Goal: Task Accomplishment & Management: Manage account settings

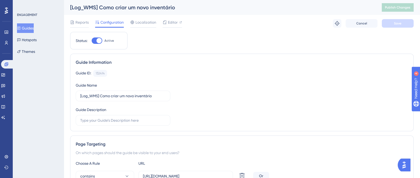
click at [34, 26] on button "Guides" at bounding box center [25, 28] width 17 height 10
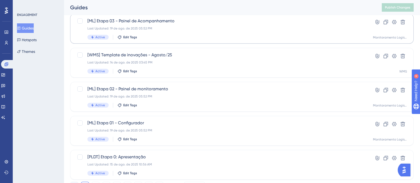
scroll to position [229, 0]
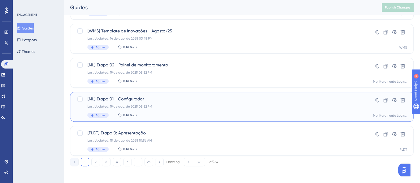
click at [195, 109] on div "[ML] Etapa 01 - Configurador Last Updated: 19 de ago. de 2025 05:52 PM Active E…" at bounding box center [220, 107] width 266 height 22
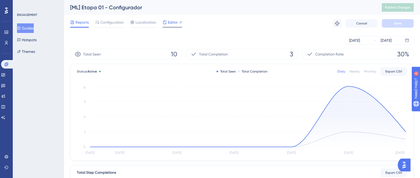
click at [169, 25] on span "Editor" at bounding box center [173, 22] width 10 height 6
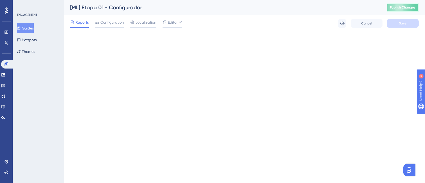
click at [405, 10] on button "Publish Changes" at bounding box center [403, 7] width 32 height 8
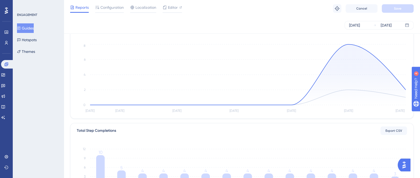
scroll to position [60, 0]
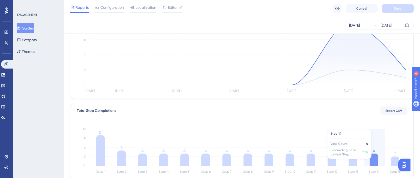
click at [377, 160] on icon at bounding box center [374, 159] width 8 height 12
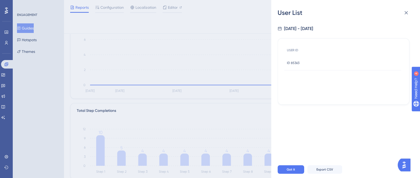
click at [297, 61] on span "ID 85363" at bounding box center [293, 63] width 12 height 4
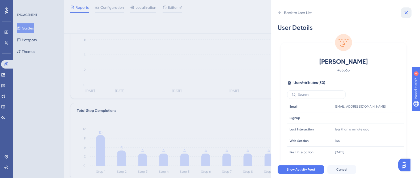
click at [404, 16] on button at bounding box center [406, 12] width 11 height 11
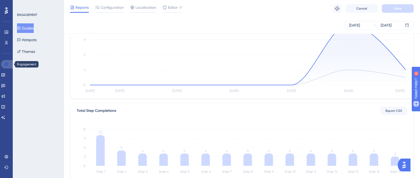
click at [7, 63] on icon at bounding box center [6, 64] width 4 height 4
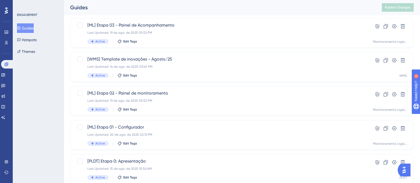
scroll to position [30, 0]
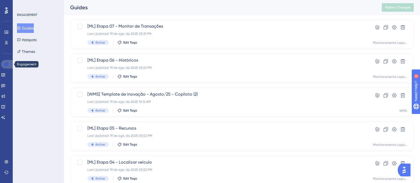
click at [6, 63] on icon at bounding box center [6, 63] width 3 height 3
click at [5, 72] on link at bounding box center [3, 75] width 4 height 8
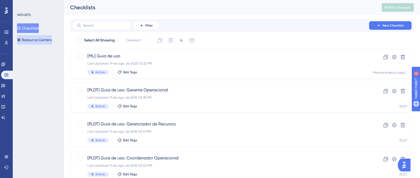
click at [37, 42] on button "Resource Centers" at bounding box center [34, 40] width 35 height 10
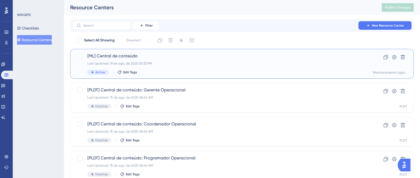
click at [182, 64] on div "Last Updated: 19 de ago. de 2025 05:33 PM" at bounding box center [220, 63] width 266 height 4
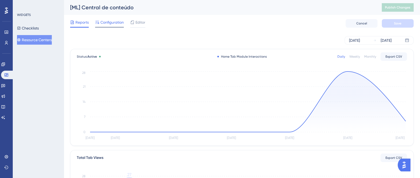
click at [110, 24] on span "Configuration" at bounding box center [111, 22] width 23 height 6
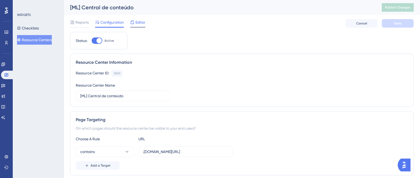
click at [131, 24] on icon at bounding box center [132, 22] width 4 height 4
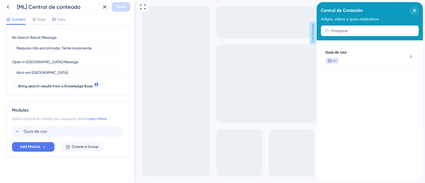
scroll to position [123, 0]
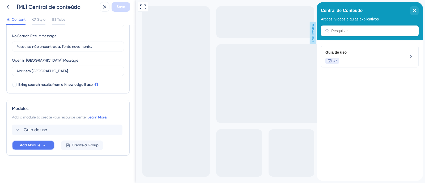
click at [32, 143] on span "Add Module" at bounding box center [30, 145] width 20 height 6
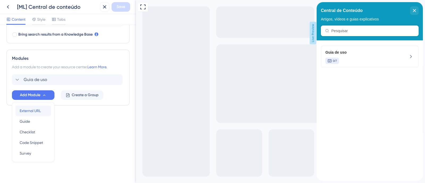
click at [35, 113] on span "External URL" at bounding box center [30, 111] width 21 height 6
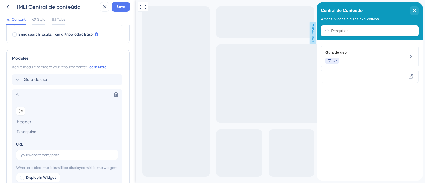
click at [41, 119] on input at bounding box center [67, 122] width 103 height 8
paste input "[URL][DOMAIN_NAME]"
type input "[URL][DOMAIN_NAME]"
drag, startPoint x: 91, startPoint y: 121, endPoint x: 15, endPoint y: 123, distance: 76.2
click at [15, 123] on section "Add emoji [URL][DOMAIN_NAME] URL When enabled, the links will be displayed with…" at bounding box center [67, 150] width 110 height 101
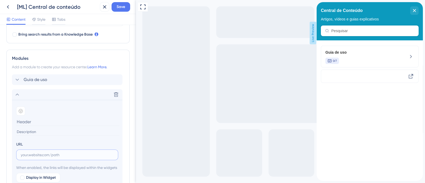
click at [32, 154] on input "text" at bounding box center [67, 155] width 93 height 6
paste input "[URL][DOMAIN_NAME]"
type input "[URL][DOMAIN_NAME]"
click at [36, 118] on input at bounding box center [67, 122] width 103 height 8
paste input "Como funciona o configurador do monitoramento logístico?"
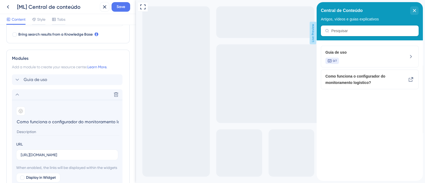
scroll to position [0, 14]
type input "Como funciona o configurador do monitoramento logístico?"
click at [18, 92] on icon at bounding box center [17, 94] width 6 height 6
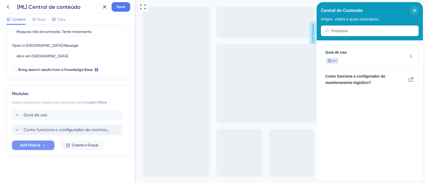
click at [50, 145] on button "Add Module" at bounding box center [33, 145] width 42 height 10
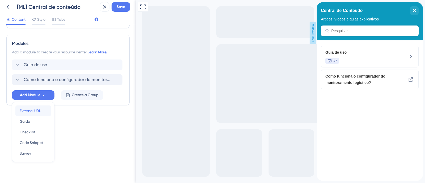
click at [39, 110] on span "External URL" at bounding box center [30, 111] width 21 height 6
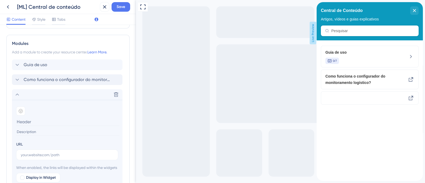
click at [48, 120] on input at bounding box center [67, 122] width 103 height 8
paste input "[URL][DOMAIN_NAME]"
type input "[URL][DOMAIN_NAME]"
drag, startPoint x: 87, startPoint y: 121, endPoint x: 7, endPoint y: 123, distance: 80.0
click at [7, 123] on div "Modules Add a module to create your resource center. Learn More. Guia de uso Co…" at bounding box center [67, 128] width 123 height 187
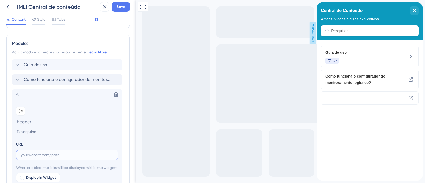
click at [31, 152] on input "text" at bounding box center [67, 155] width 93 height 6
paste input "[URL][DOMAIN_NAME]"
type input "[URL][DOMAIN_NAME]"
click at [62, 118] on input at bounding box center [67, 122] width 103 height 8
paste input "Como funciona o painel de monitoramento?"
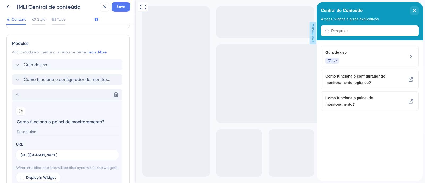
type input "Como funciona o painel de monitoramento?"
click at [18, 92] on icon at bounding box center [17, 94] width 6 height 6
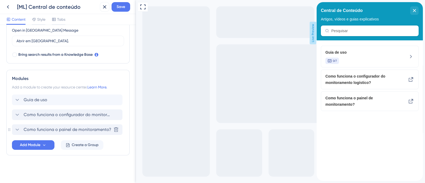
scroll to position [153, 0]
click at [32, 147] on span "Add Module" at bounding box center [30, 145] width 20 height 6
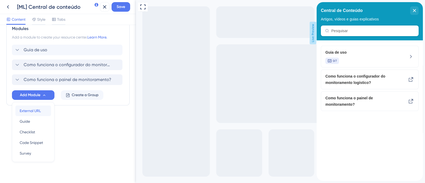
click at [41, 109] on span "External URL" at bounding box center [30, 111] width 21 height 6
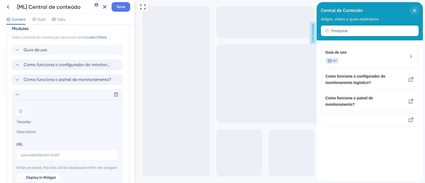
click at [32, 121] on input at bounding box center [67, 122] width 103 height 8
paste input "Como funciona o painel de acompanhamento?"
type input "Como funciona o painel de acompanhamento?"
click at [64, 148] on div "URL" at bounding box center [67, 150] width 102 height 19
click at [63, 155] on input "text" at bounding box center [67, 155] width 93 height 6
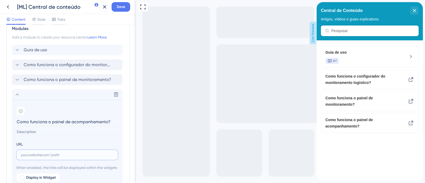
paste input "[URL][DOMAIN_NAME]"
type input "[URL][DOMAIN_NAME]"
click at [19, 95] on icon at bounding box center [17, 94] width 6 height 6
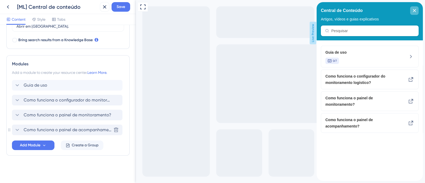
click at [414, 8] on div "close resource center" at bounding box center [414, 10] width 8 height 8
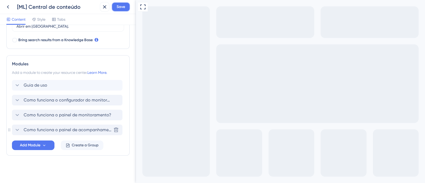
click at [126, 5] on button "Save" at bounding box center [121, 7] width 19 height 10
click at [46, 146] on button "Add Module" at bounding box center [33, 145] width 42 height 10
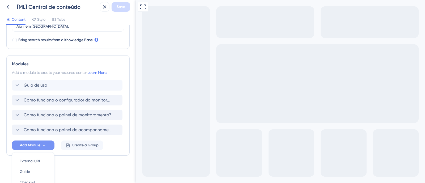
scroll to position [217, 0]
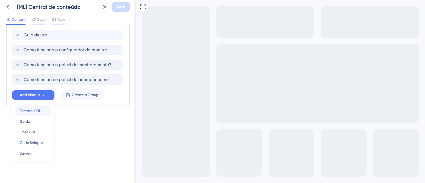
click at [36, 108] on span "External URL" at bounding box center [30, 111] width 21 height 6
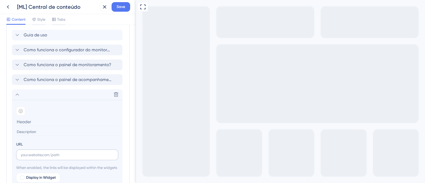
click at [39, 158] on label at bounding box center [67, 155] width 102 height 11
click at [39, 158] on input "text" at bounding box center [67, 155] width 93 height 6
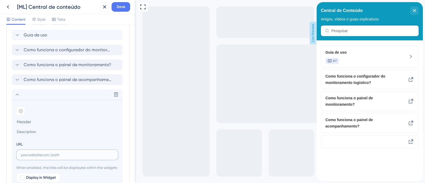
paste input "[URL][DOMAIN_NAME]"
type input "[URL][DOMAIN_NAME]"
click at [48, 121] on input at bounding box center [67, 122] width 103 height 8
paste input "Como localizar veículos?"
type input "Como localizar veículos?"
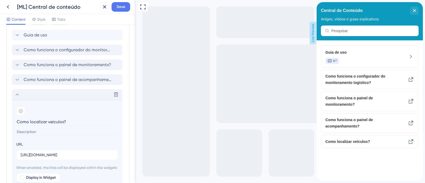
click at [17, 94] on icon at bounding box center [17, 94] width 6 height 6
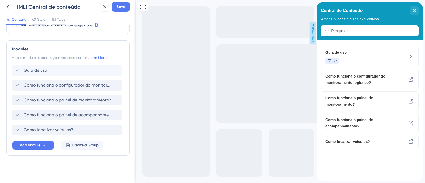
click at [41, 146] on button "Add Module" at bounding box center [33, 145] width 42 height 10
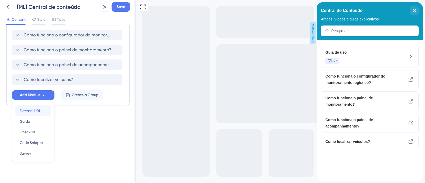
click at [37, 112] on span "External URL" at bounding box center [30, 111] width 21 height 6
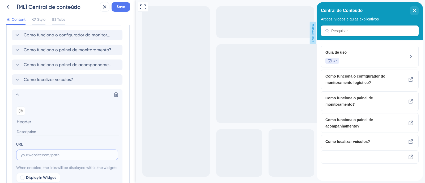
click at [59, 156] on input "text" at bounding box center [67, 155] width 93 height 6
paste input "[URL][DOMAIN_NAME]"
type input "[URL][DOMAIN_NAME]"
click at [49, 118] on input at bounding box center [67, 122] width 103 height 8
paste input "Como funcionam os recursos?"
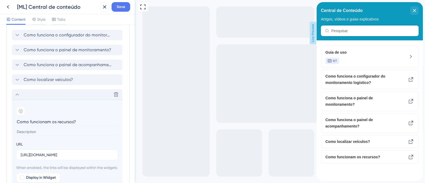
type input "Como funcionam os recursos?"
click at [15, 93] on icon at bounding box center [17, 94] width 6 height 6
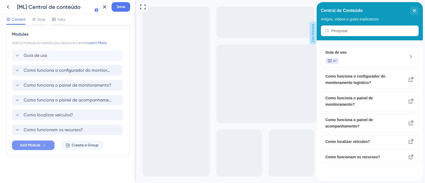
click at [47, 142] on button "Add Module" at bounding box center [33, 145] width 42 height 10
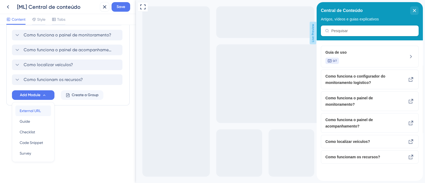
click at [41, 111] on div "External URL External URL" at bounding box center [33, 110] width 27 height 11
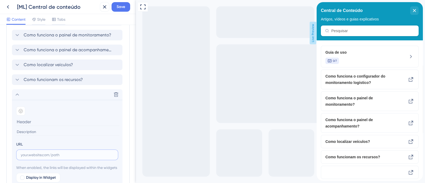
click at [40, 152] on input "text" at bounding box center [67, 155] width 93 height 6
paste input "[URL][DOMAIN_NAME]"
type input "[URL][DOMAIN_NAME]"
click at [52, 118] on input at bounding box center [67, 122] width 103 height 8
paste input "Como funcionam os históricos?"
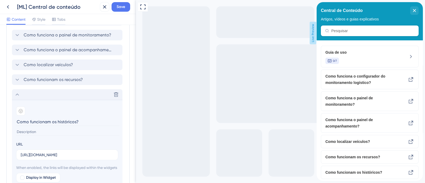
type input "Como funcionam os históricos?"
click at [15, 93] on icon at bounding box center [17, 94] width 6 height 6
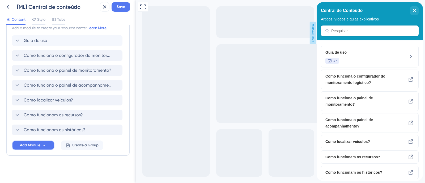
click at [36, 145] on span "Add Module" at bounding box center [30, 145] width 20 height 6
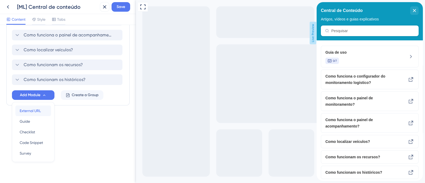
click at [36, 111] on span "External URL" at bounding box center [30, 111] width 21 height 6
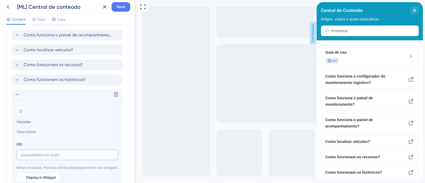
click at [32, 152] on input "text" at bounding box center [67, 155] width 93 height 6
paste input "[URL][DOMAIN_NAME]"
type input "[URL][DOMAIN_NAME]"
click at [53, 118] on input at bounding box center [67, 122] width 103 height 8
paste input "Como funciona o monitor de transações?"
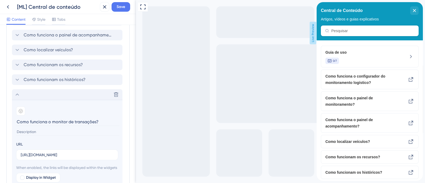
type input "Como funciona o monitor de transações?"
click at [18, 93] on icon at bounding box center [17, 94] width 6 height 6
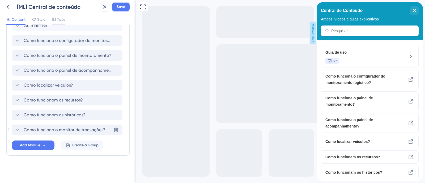
click at [123, 7] on span "Save" at bounding box center [121, 7] width 8 height 6
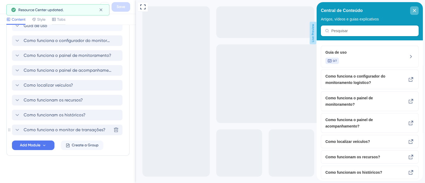
click at [416, 8] on div "close resource center" at bounding box center [414, 10] width 8 height 8
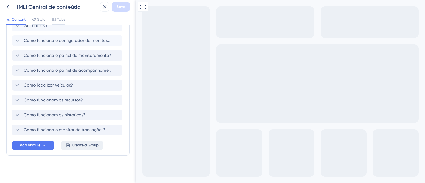
click at [89, 145] on span "Create a Group" at bounding box center [85, 145] width 27 height 6
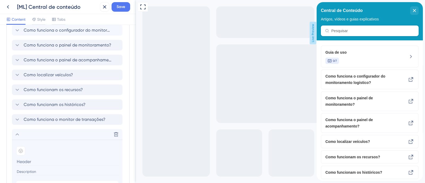
scroll to position [260, 0]
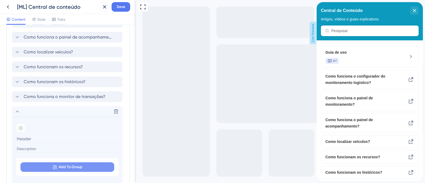
click at [65, 164] on span "Add To Group" at bounding box center [71, 167] width 24 height 6
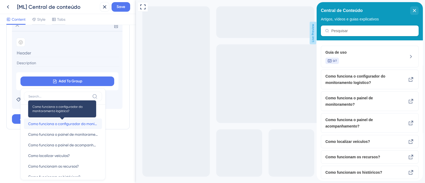
click at [70, 123] on span "Como funciona o configurador do monitoramento logístico?" at bounding box center [63, 124] width 70 height 6
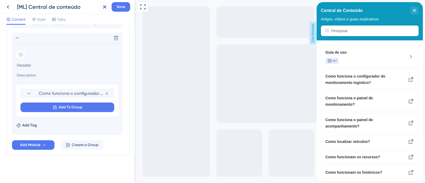
scroll to position [318, 0]
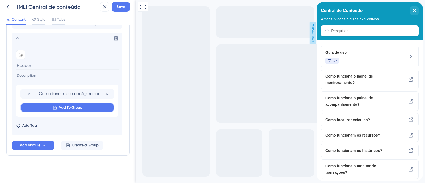
click at [81, 108] on span "Add To Group" at bounding box center [71, 107] width 24 height 6
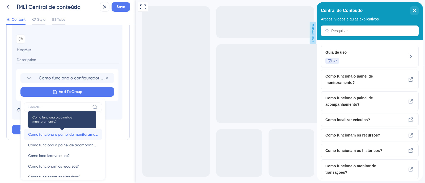
click at [70, 135] on span "Como funciona o painel de monitoramento?" at bounding box center [63, 134] width 70 height 6
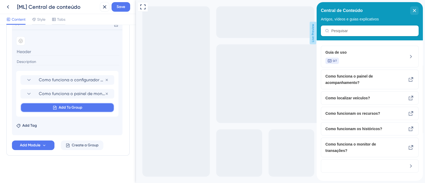
click at [76, 109] on span "Add To Group" at bounding box center [71, 107] width 24 height 6
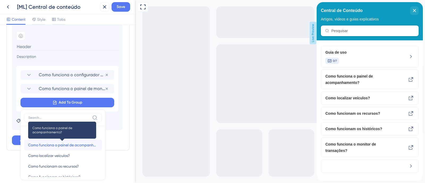
click at [66, 147] on span "Como funciona o painel de acompanhamento?" at bounding box center [63, 145] width 70 height 6
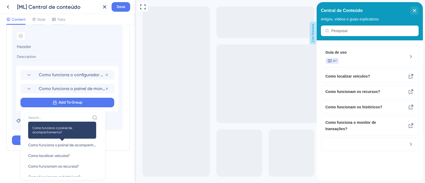
scroll to position [316, 0]
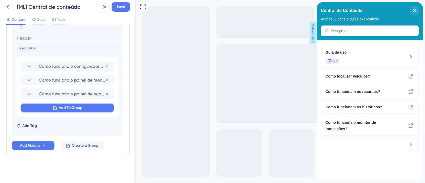
click at [83, 108] on button "Add To Group" at bounding box center [67, 108] width 94 height 10
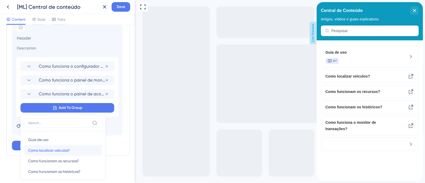
click at [70, 147] on div "Como localizar veículos? Como localizar veículos?" at bounding box center [63, 150] width 70 height 11
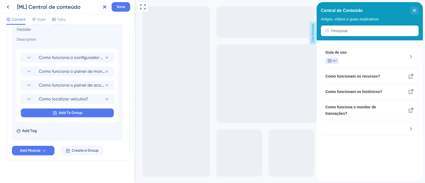
click at [81, 112] on span "Add To Group" at bounding box center [71, 113] width 24 height 6
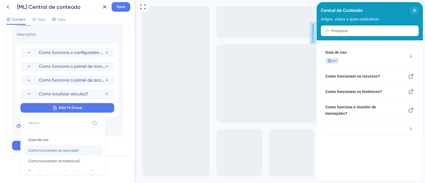
click at [73, 152] on span "Como funcionam os recursos?" at bounding box center [53, 150] width 51 height 6
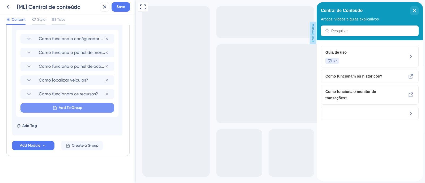
click at [81, 106] on span "Add To Group" at bounding box center [71, 108] width 24 height 6
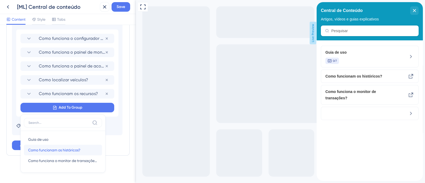
click at [70, 151] on span "Como funcionam os históricos?" at bounding box center [54, 150] width 52 height 6
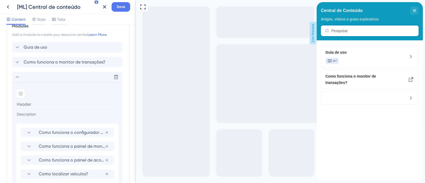
scroll to position [313, 0]
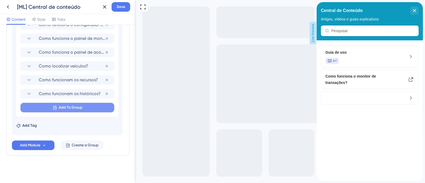
click at [83, 107] on button "Add To Group" at bounding box center [67, 108] width 94 height 10
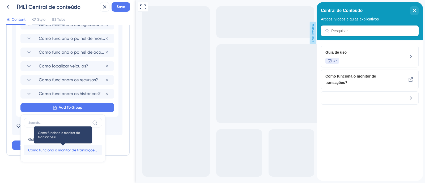
click at [66, 151] on span "Como funciona o monitor de transações?" at bounding box center [63, 150] width 70 height 6
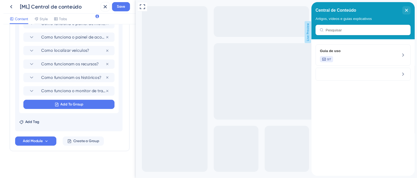
scroll to position [190, 0]
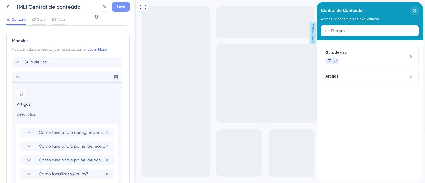
type input "Artigos"
click at [124, 6] on span "Save" at bounding box center [121, 7] width 8 height 6
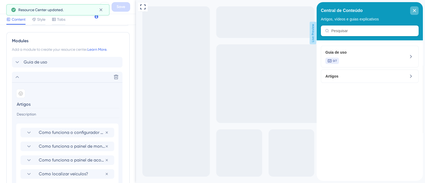
click at [413, 13] on div "close resource center" at bounding box center [414, 10] width 8 height 8
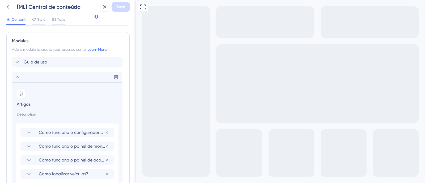
click at [7, 6] on icon at bounding box center [8, 7] width 6 height 6
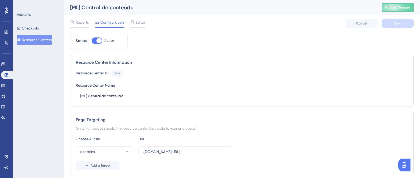
click at [30, 37] on button "Resource Centers" at bounding box center [34, 40] width 35 height 10
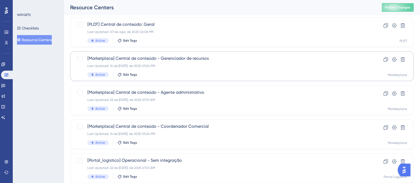
scroll to position [229, 0]
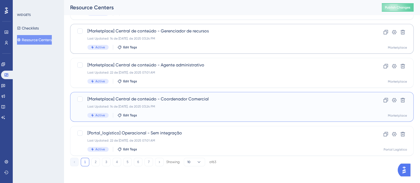
click at [194, 96] on span "[Marketplace] Central de conteúdo - Coordenador Comercial" at bounding box center [220, 99] width 266 height 6
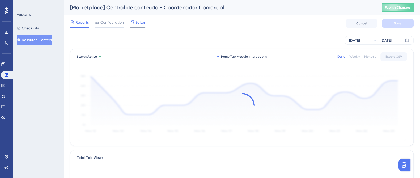
click at [140, 23] on span "Editor" at bounding box center [140, 22] width 10 height 6
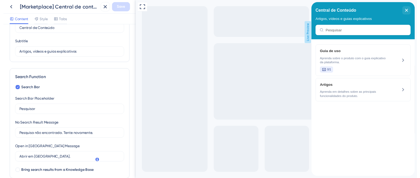
scroll to position [138, 0]
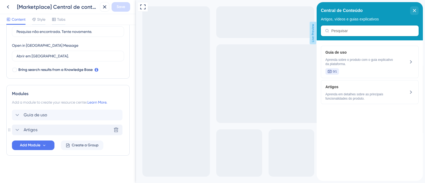
click at [39, 129] on div "Artigos Delete" at bounding box center [67, 130] width 110 height 11
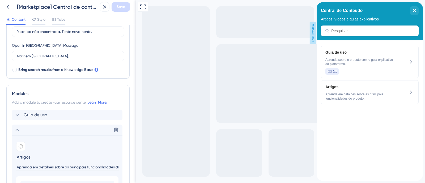
click at [41, 167] on input "Aprenda em detalhes sobre as principais funcionalidades do produto." at bounding box center [67, 167] width 103 height 7
click at [8, 7] on icon at bounding box center [8, 7] width 6 height 6
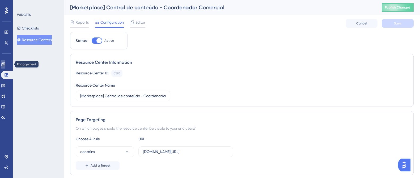
click at [4, 64] on link at bounding box center [3, 64] width 4 height 8
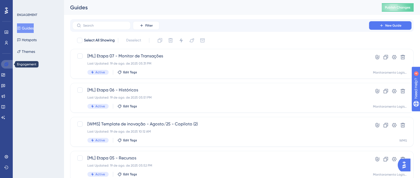
click at [4, 64] on icon at bounding box center [6, 64] width 4 height 4
click at [5, 75] on icon at bounding box center [2, 74] width 3 height 3
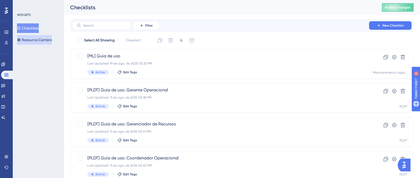
click at [46, 39] on button "Resource Centers" at bounding box center [34, 40] width 35 height 10
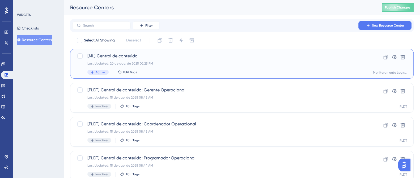
click at [178, 56] on span "[ML] Central de conteúdo" at bounding box center [220, 56] width 266 height 6
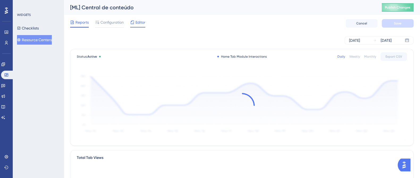
click at [135, 22] on div "Editor" at bounding box center [137, 22] width 15 height 6
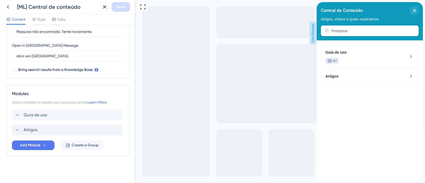
click at [39, 131] on div "Artigos" at bounding box center [67, 130] width 110 height 11
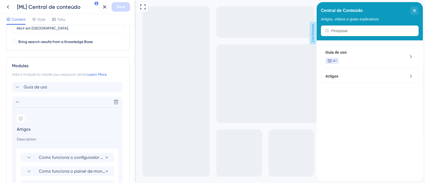
scroll to position [204, 0]
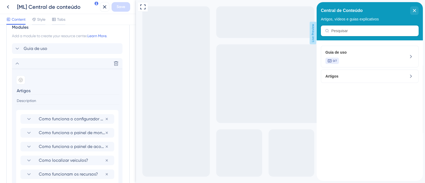
click at [40, 100] on input at bounding box center [67, 100] width 103 height 7
paste input "Aprenda em detalhes sobre as principais funcionalidades do produto."
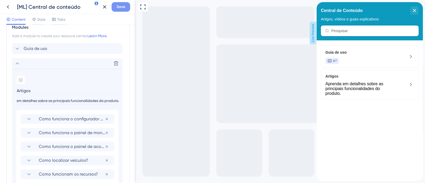
type input "Aprenda em detalhes sobre as principais funcionalidades do produto."
click at [120, 6] on span "Save" at bounding box center [121, 7] width 8 height 6
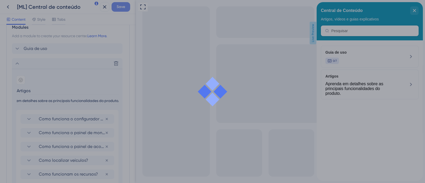
scroll to position [0, 0]
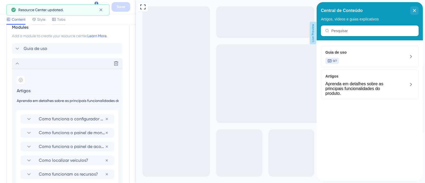
click at [15, 64] on icon at bounding box center [17, 63] width 6 height 6
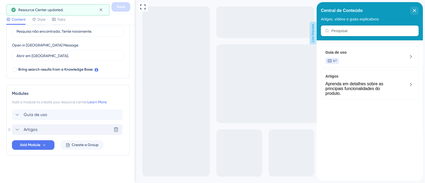
scroll to position [138, 0]
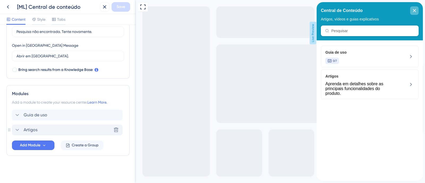
click at [415, 11] on icon "close resource center" at bounding box center [414, 10] width 3 height 3
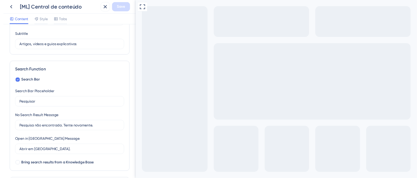
scroll to position [0, 0]
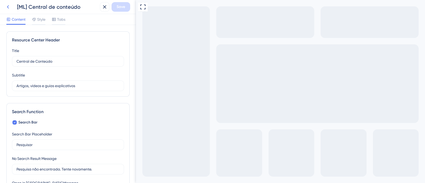
click at [6, 4] on icon at bounding box center [8, 7] width 6 height 6
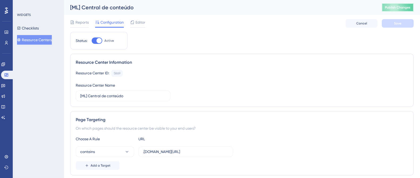
click at [408, 6] on span "Publish Changes" at bounding box center [397, 7] width 25 height 4
click at [14, 36] on div "WIDGETS Checklists Resource Centers" at bounding box center [38, 89] width 51 height 178
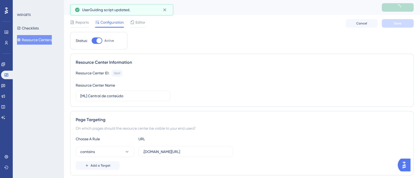
click at [31, 38] on button "Resource Centers" at bounding box center [34, 40] width 35 height 10
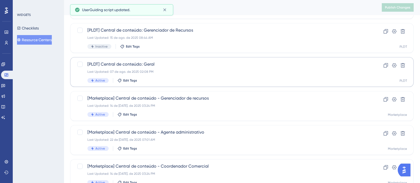
scroll to position [199, 0]
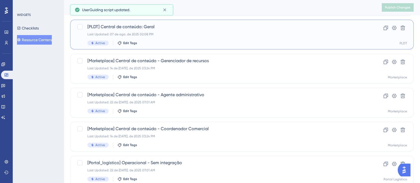
click at [190, 31] on div "[PLDT] Central de conteúdo: Geral Last Updated: 07 de ago. de 2025 02:08 PM Act…" at bounding box center [220, 35] width 266 height 22
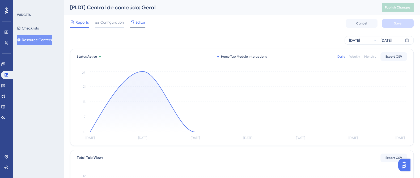
click at [137, 24] on span "Editor" at bounding box center [140, 22] width 10 height 6
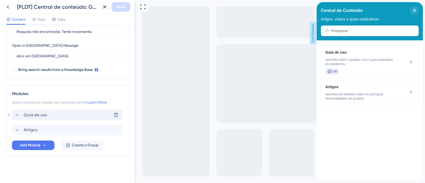
click at [70, 112] on div "Guia de uso Delete" at bounding box center [67, 115] width 110 height 11
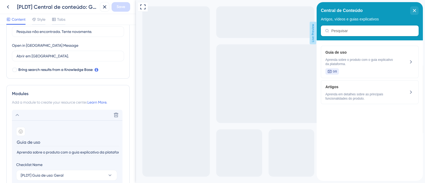
click at [60, 149] on input "Aprenda sobre o produto com o guia explicativo da plataforma." at bounding box center [67, 152] width 103 height 7
click at [61, 150] on input "Aprenda sobre o produto com o guia explicativo da plataforma." at bounding box center [67, 152] width 103 height 7
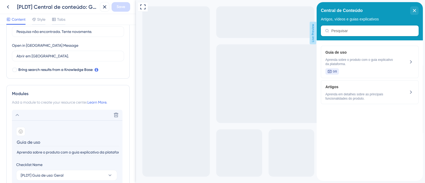
click at [114, 152] on input "Aprenda sobre o produto com o guia explicativo da plataforma." at bounding box center [67, 152] width 103 height 7
click at [118, 151] on input "Aprenda sobre o produto com o guia explicativo da plataforma." at bounding box center [67, 152] width 103 height 7
click at [97, 152] on input "Aprenda sobre o produto com o guia explicativo da plataforma." at bounding box center [67, 152] width 103 height 7
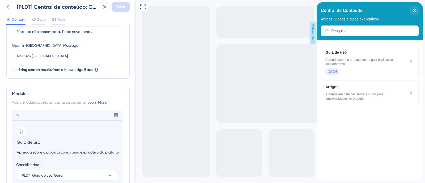
click at [9, 9] on icon at bounding box center [8, 7] width 6 height 6
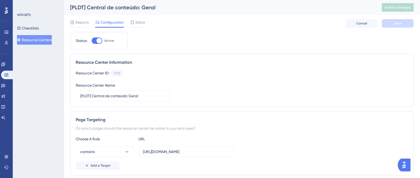
click at [44, 35] on div "Checklists Resource Centers" at bounding box center [38, 33] width 43 height 21
click at [44, 39] on button "Resource Centers" at bounding box center [34, 40] width 35 height 10
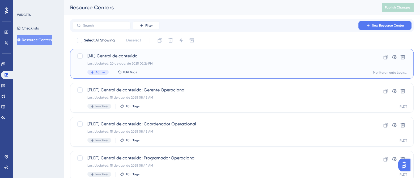
click at [164, 58] on span "[ML] Central de conteúdo" at bounding box center [220, 56] width 266 height 6
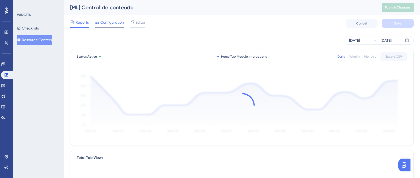
click at [115, 22] on span "Configuration" at bounding box center [111, 22] width 23 height 6
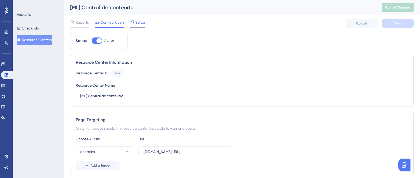
click at [141, 20] on span "Editor" at bounding box center [140, 22] width 10 height 6
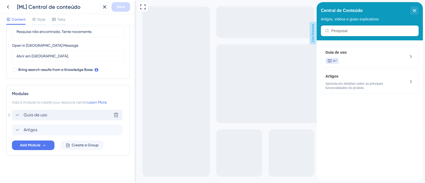
click at [54, 112] on div "Guia de uso Delete" at bounding box center [67, 115] width 110 height 11
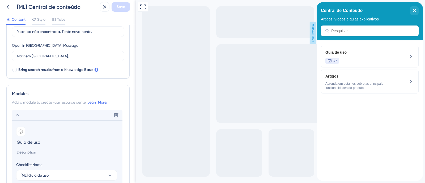
click at [40, 152] on input at bounding box center [67, 152] width 103 height 7
paste input "Aprenda sobre o produto com o guia explicativo da plataforma."
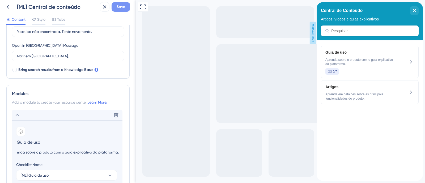
type input "Aprenda sobre o produto com o guia explicativo da plataforma."
click at [123, 6] on span "Save" at bounding box center [121, 7] width 8 height 6
click at [416, 13] on div "close resource center" at bounding box center [414, 10] width 8 height 8
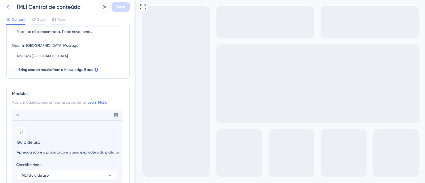
click at [9, 7] on icon at bounding box center [8, 7] width 6 height 6
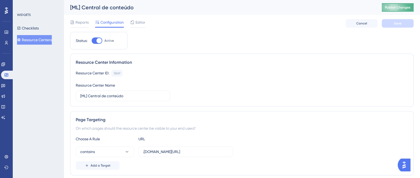
click at [398, 7] on span "Publish Changes" at bounding box center [397, 7] width 25 height 4
click at [51, 40] on button "Resource Centers" at bounding box center [34, 40] width 35 height 10
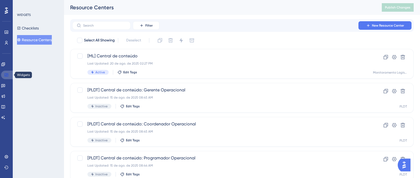
click at [8, 73] on icon at bounding box center [6, 75] width 4 height 4
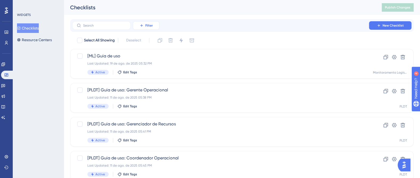
click at [152, 23] on span "Filter" at bounding box center [148, 25] width 7 height 4
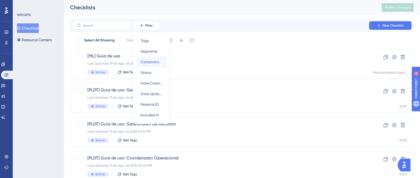
click at [158, 65] on div "Containers Containers" at bounding box center [151, 62] width 22 height 11
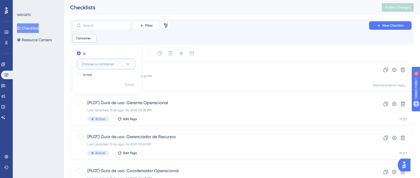
click at [130, 62] on icon at bounding box center [127, 63] width 5 height 5
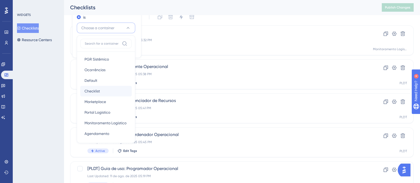
scroll to position [66, 0]
click at [114, 101] on div "Agendamento Agendamento" at bounding box center [105, 100] width 43 height 11
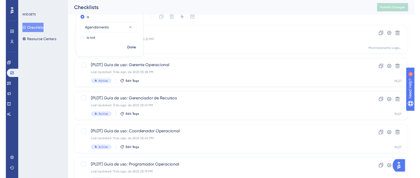
scroll to position [0, 0]
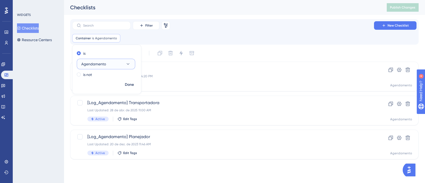
click at [127, 63] on icon at bounding box center [127, 63] width 5 height 5
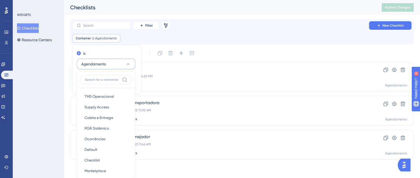
scroll to position [36, 0]
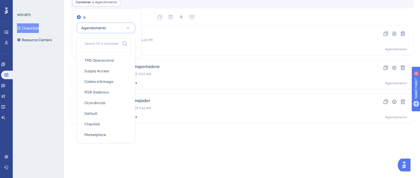
click at [39, 27] on button "Checklists" at bounding box center [28, 28] width 22 height 10
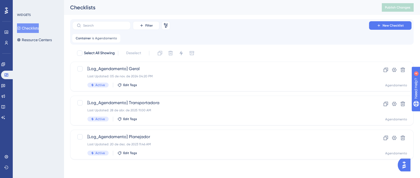
scroll to position [0, 0]
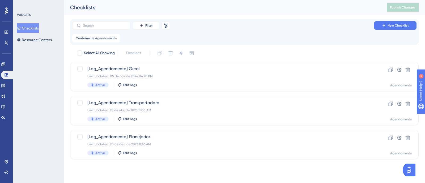
click at [9, 68] on div "Engagement" at bounding box center [6, 64] width 11 height 8
click at [5, 63] on link at bounding box center [3, 64] width 4 height 8
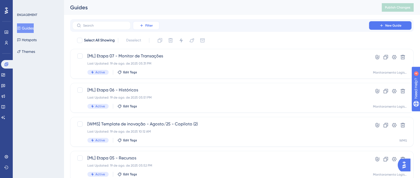
click at [147, 26] on span "Filter" at bounding box center [148, 25] width 7 height 4
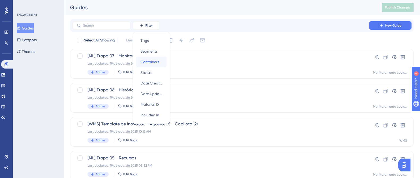
click at [152, 65] on span "Containers" at bounding box center [149, 62] width 19 height 6
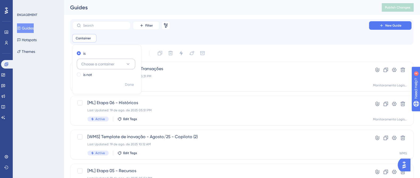
click at [118, 63] on button "Choose a container" at bounding box center [106, 64] width 58 height 11
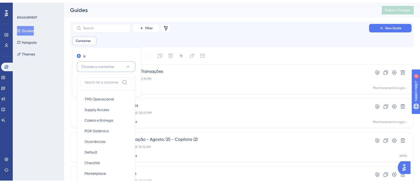
scroll to position [36, 0]
